Goal: Find specific page/section: Find specific page/section

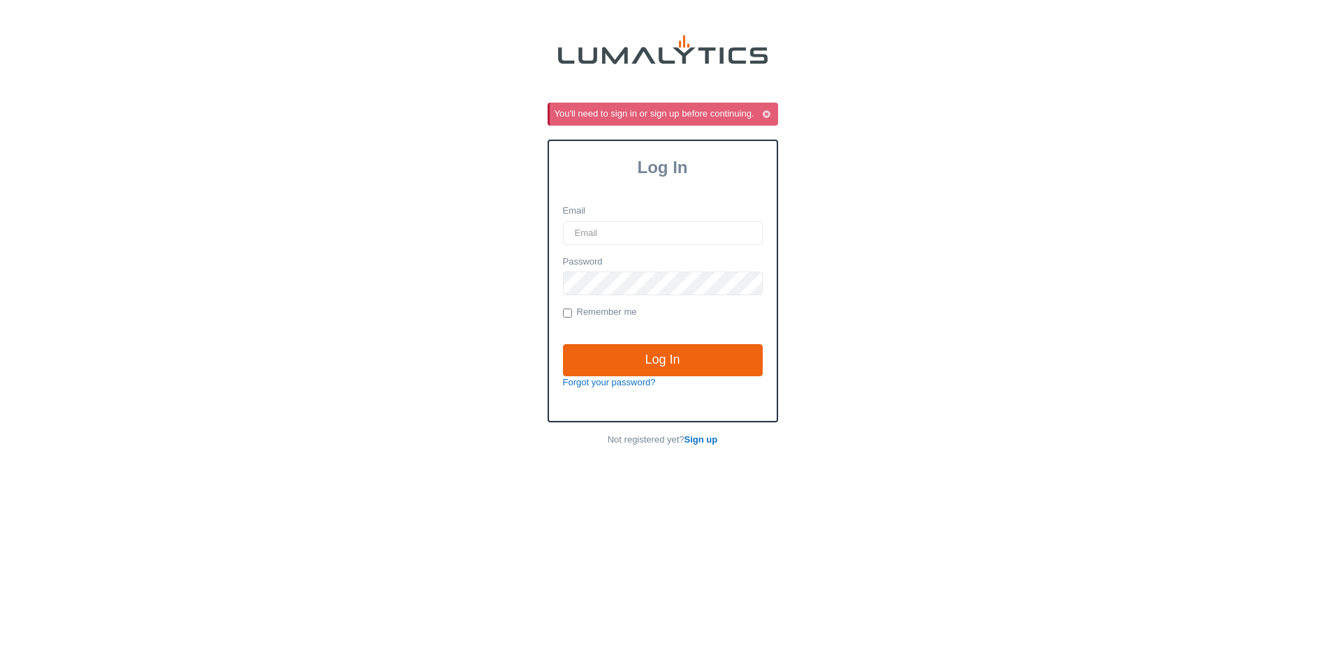
type input "[EMAIL_ADDRESS][DOMAIN_NAME]"
drag, startPoint x: 0, startPoint y: 0, endPoint x: 644, endPoint y: 362, distance: 738.8
click at [645, 362] on input "Log In" at bounding box center [663, 360] width 200 height 32
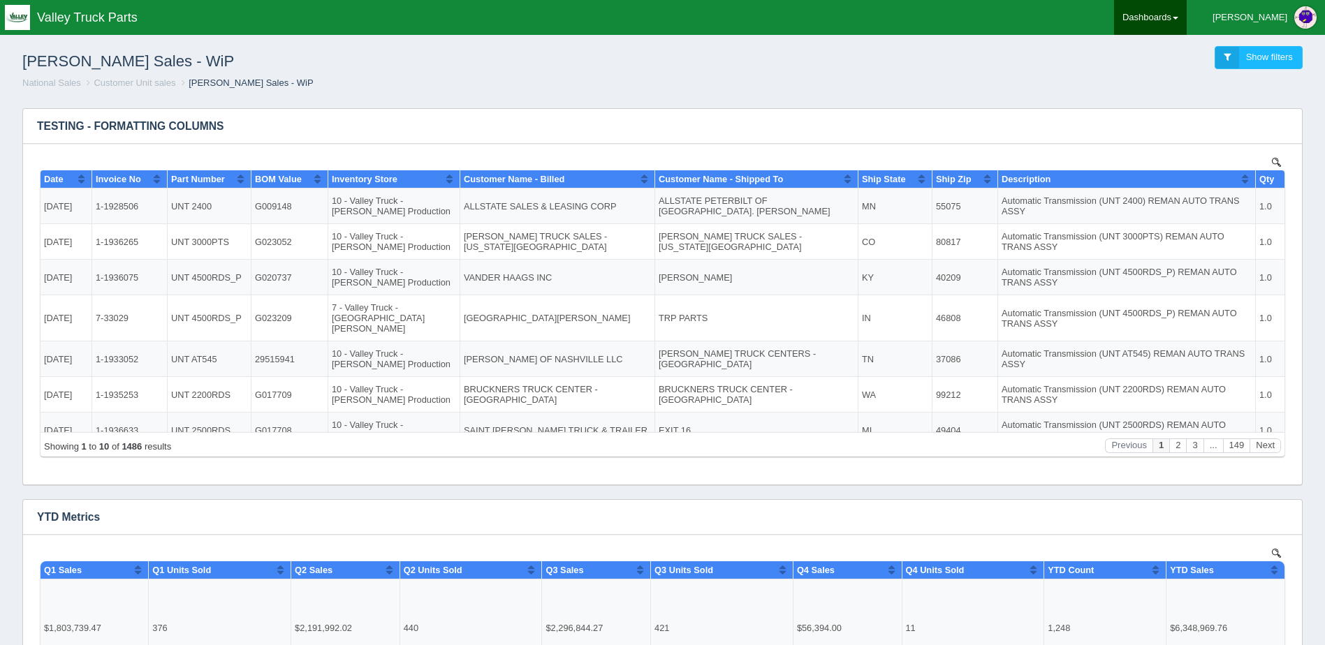
click at [1186, 17] on link "Dashboards" at bounding box center [1150, 17] width 73 height 35
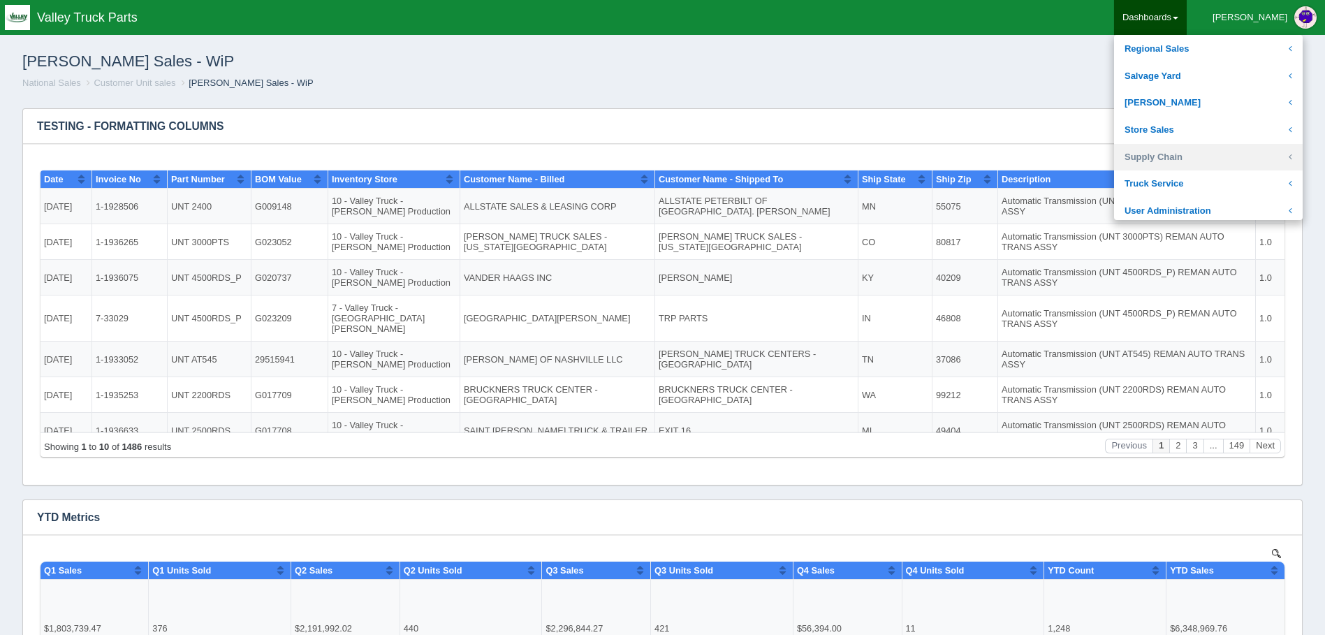
scroll to position [419, 0]
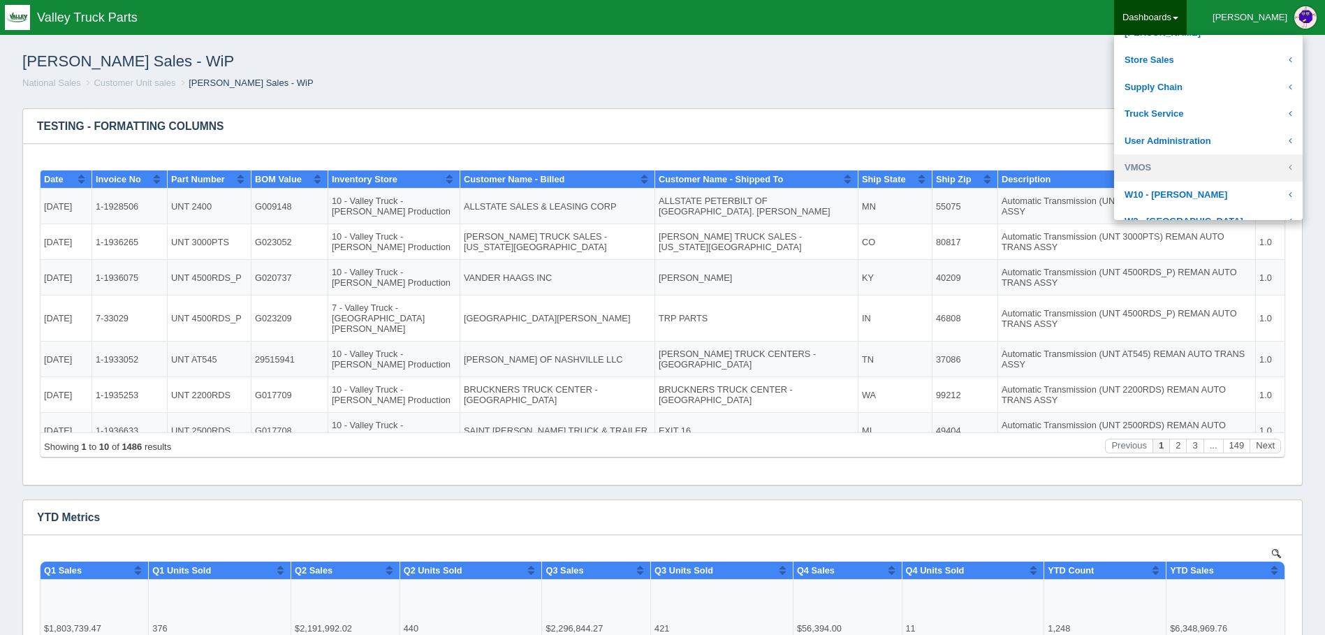
click at [1212, 163] on link "VMOS" at bounding box center [1208, 167] width 189 height 27
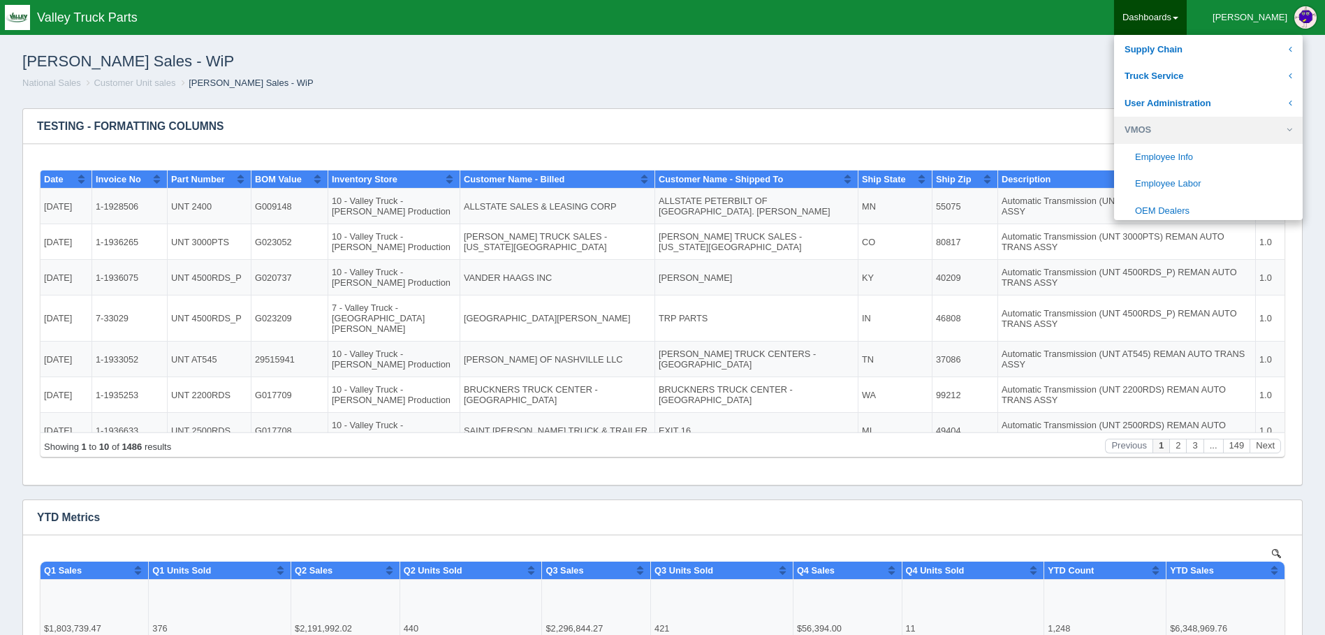
scroll to position [489, 0]
click at [1242, 144] on link "Employee Labor" at bounding box center [1208, 151] width 189 height 27
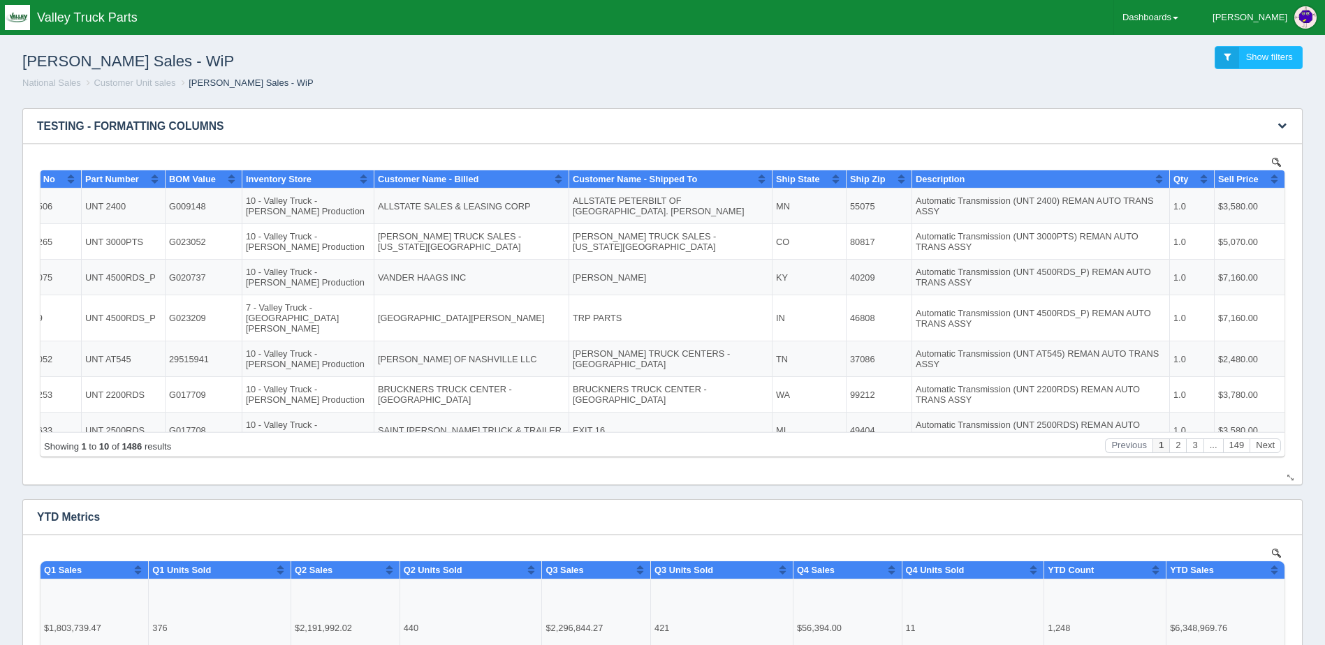
scroll to position [0, 0]
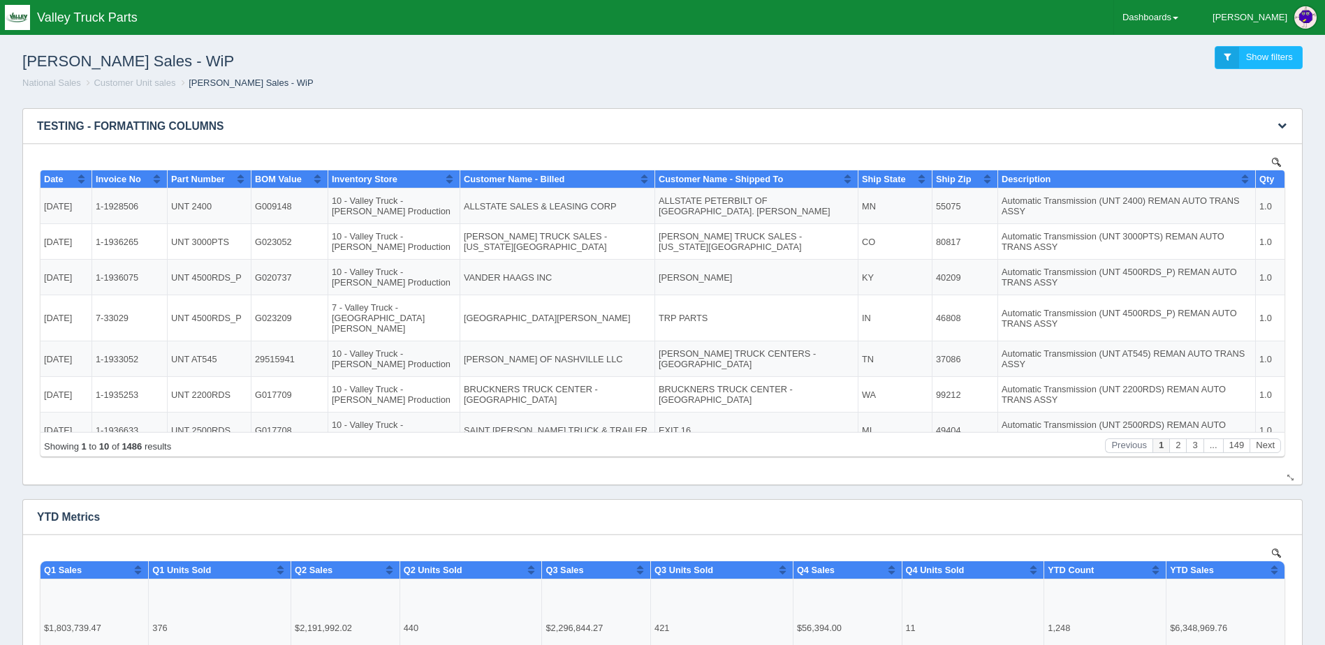
click at [605, 473] on div "No data found." at bounding box center [662, 314] width 1251 height 341
click at [579, 120] on h3 "TESTING - FORMATTING COLUMNS" at bounding box center [641, 126] width 1236 height 35
